Goal: Task Accomplishment & Management: Complete application form

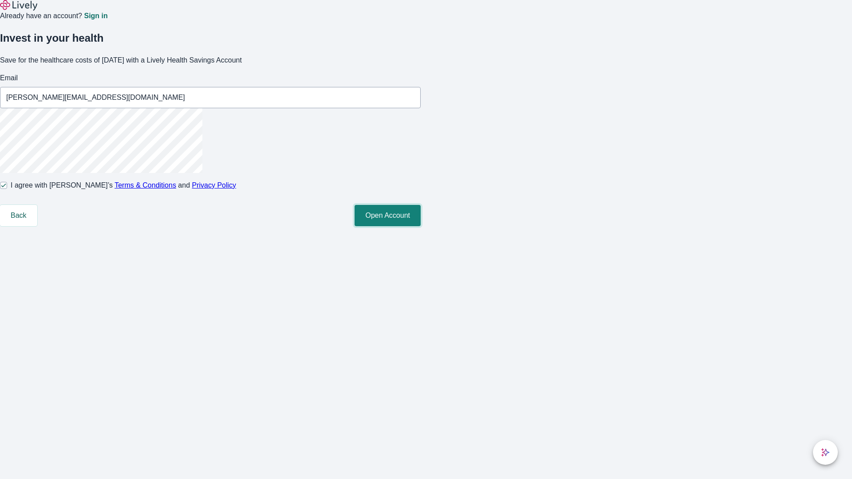
click at [421, 226] on button "Open Account" at bounding box center [387, 215] width 66 height 21
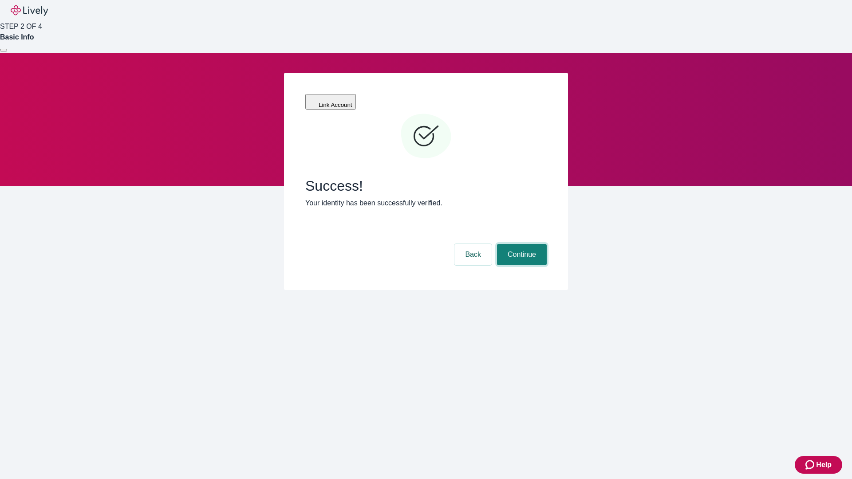
click at [520, 244] on button "Continue" at bounding box center [522, 254] width 50 height 21
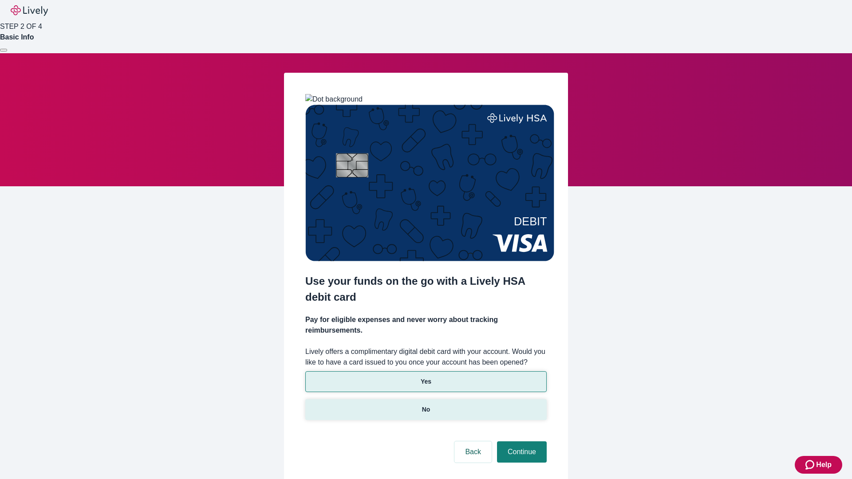
click at [425, 405] on p "No" at bounding box center [426, 409] width 8 height 9
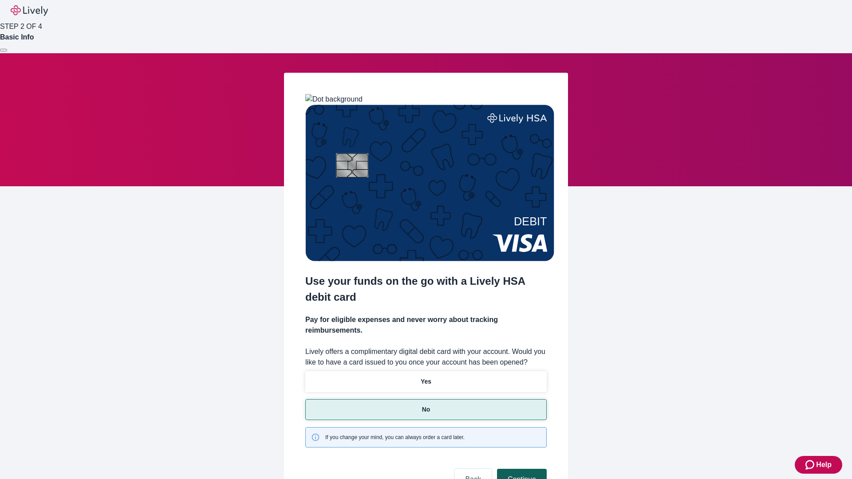
click at [520, 469] on button "Continue" at bounding box center [522, 479] width 50 height 21
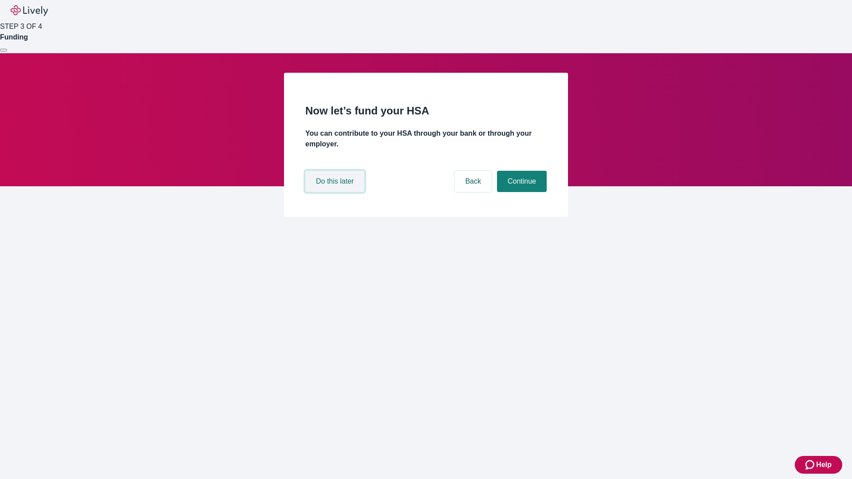
click at [336, 192] on button "Do this later" at bounding box center [334, 181] width 59 height 21
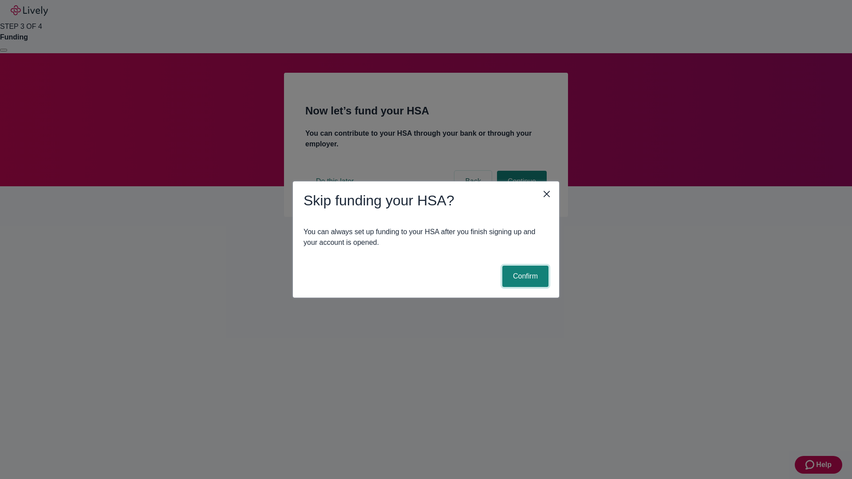
click at [524, 276] on button "Confirm" at bounding box center [525, 276] width 46 height 21
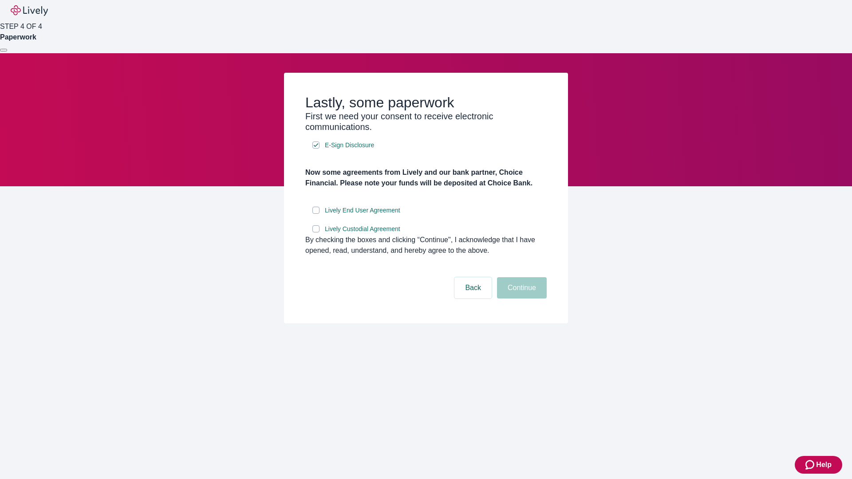
click at [316, 214] on input "Lively End User Agreement" at bounding box center [315, 210] width 7 height 7
checkbox input "true"
click at [316, 232] on input "Lively Custodial Agreement" at bounding box center [315, 228] width 7 height 7
checkbox input "true"
click at [520, 299] on button "Continue" at bounding box center [522, 287] width 50 height 21
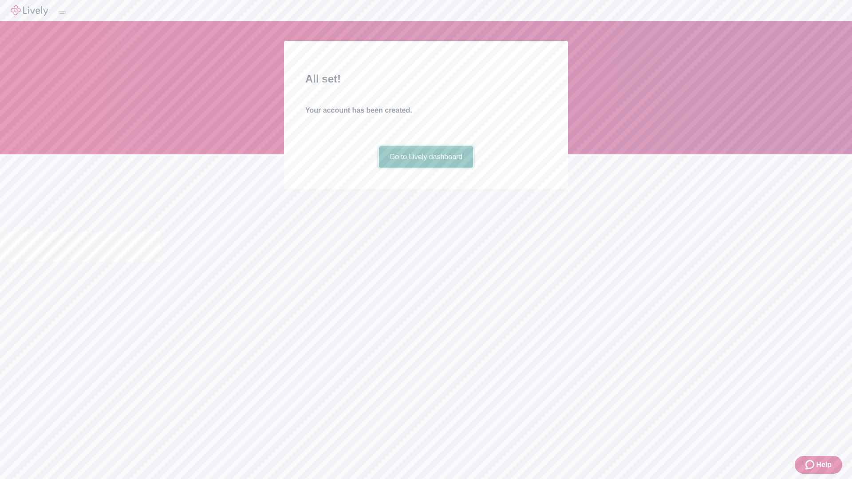
click at [425, 168] on link "Go to Lively dashboard" at bounding box center [426, 156] width 94 height 21
